Goal: Navigation & Orientation: Understand site structure

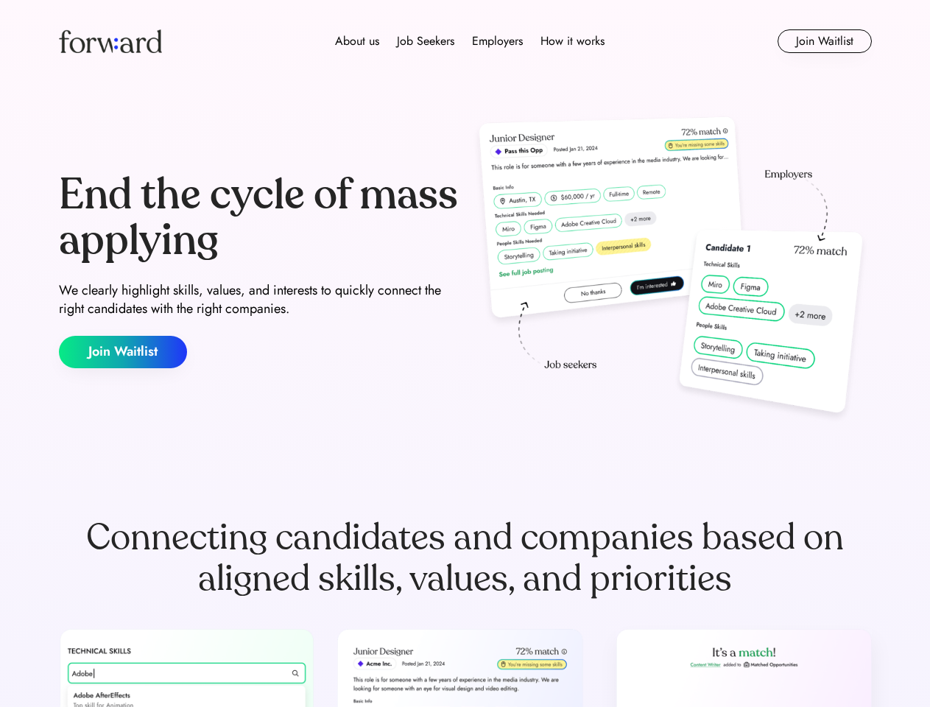
click at [465, 354] on div "End the cycle of mass applying We clearly highlight skills, values, and interes…" at bounding box center [465, 270] width 813 height 317
click at [465, 41] on div "About us Job Seekers Employers How it works" at bounding box center [470, 41] width 580 height 18
click at [110, 41] on img at bounding box center [110, 41] width 103 height 24
click at [470, 41] on div "About us Job Seekers Employers How it works" at bounding box center [470, 41] width 580 height 18
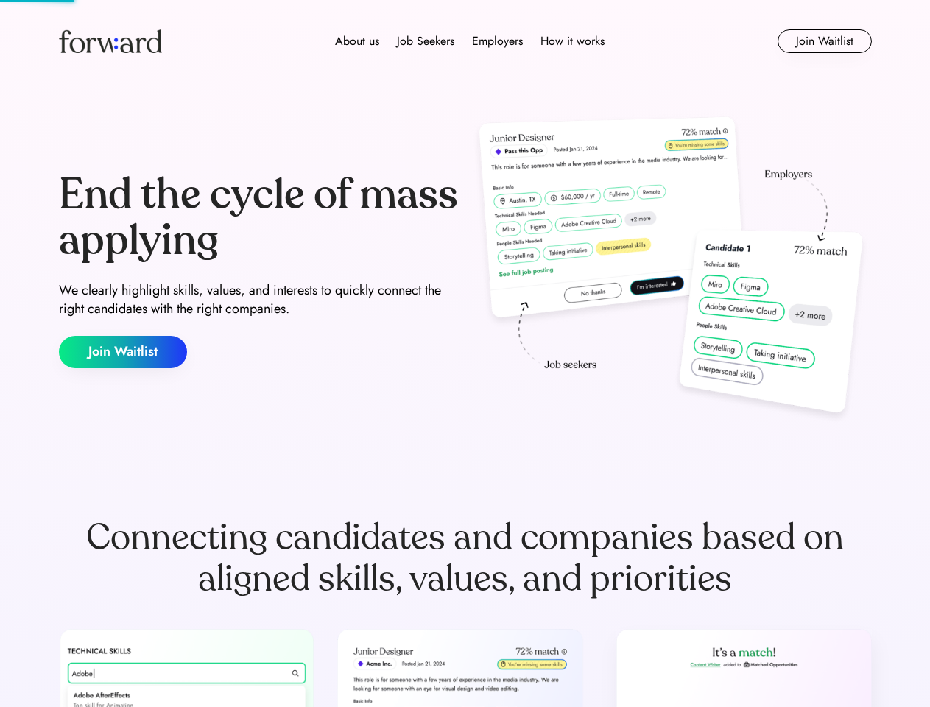
click at [357, 41] on div "About us" at bounding box center [357, 41] width 44 height 18
click at [426, 41] on div "Job Seekers" at bounding box center [425, 41] width 57 height 18
click at [497, 41] on div "Employers" at bounding box center [497, 41] width 51 height 18
click at [572, 41] on div "How it works" at bounding box center [573, 41] width 64 height 18
click at [824, 41] on button "Join Waitlist" at bounding box center [825, 41] width 94 height 24
